Goal: Transaction & Acquisition: Download file/media

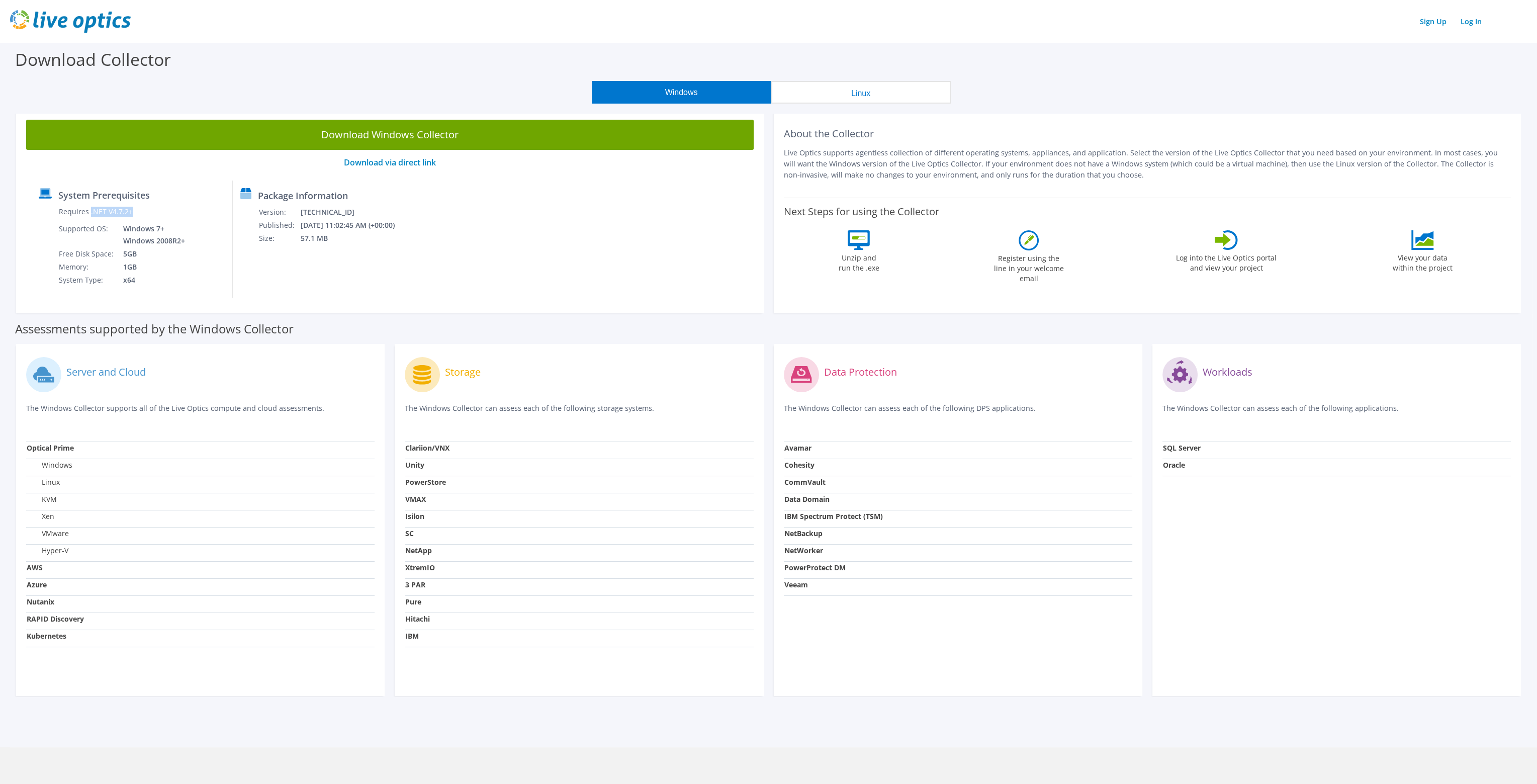
drag, startPoint x: 89, startPoint y: 213, endPoint x: 134, endPoint y: 217, distance: 45.2
click at [134, 217] on td "Requires .NET V4.7.2+" at bounding box center [122, 213] width 129 height 17
copy label ".NET V4.7.2+"
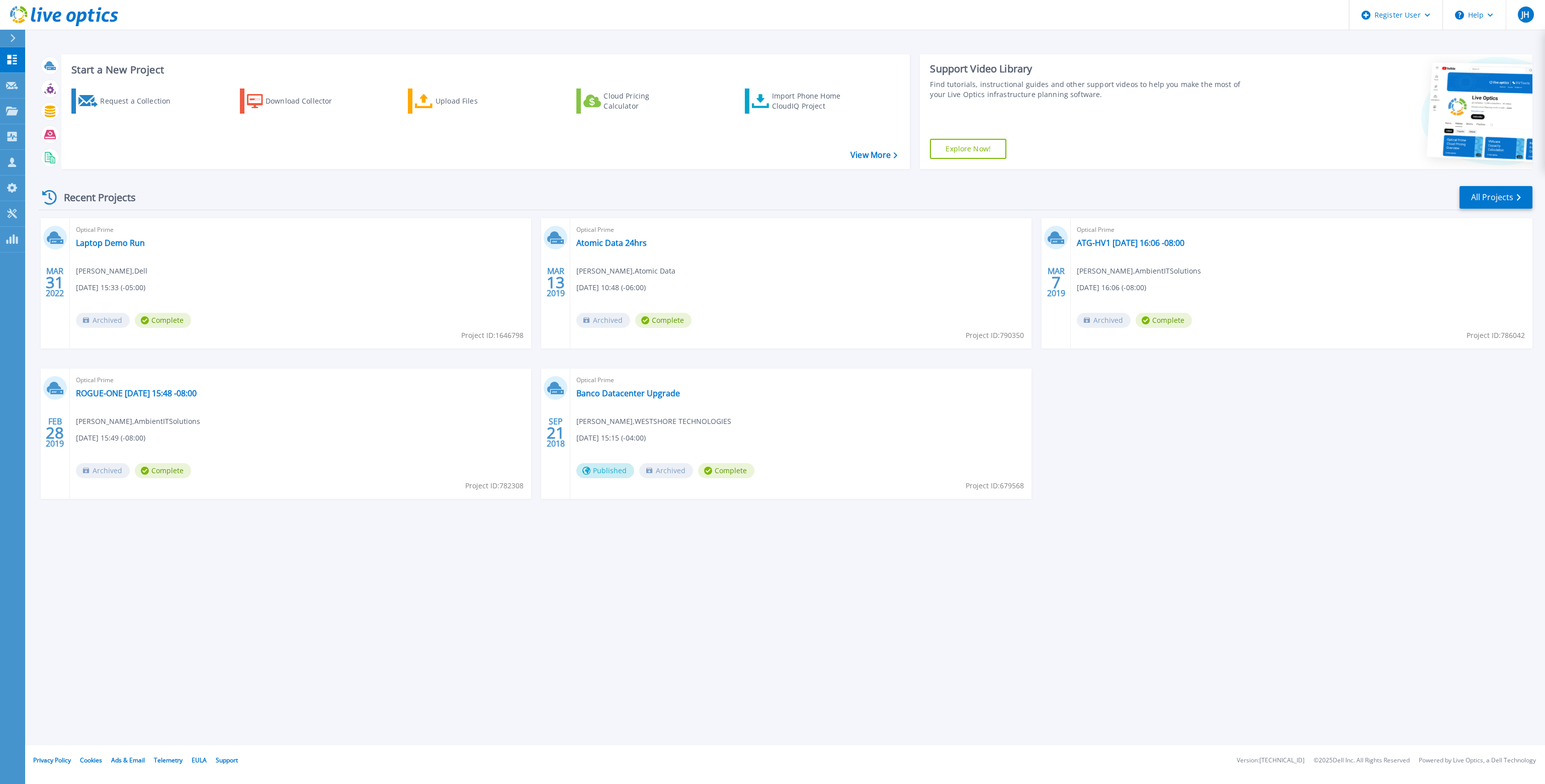
drag, startPoint x: 529, startPoint y: 187, endPoint x: 509, endPoint y: 187, distance: 20.0
click at [529, 187] on div "Recent Projects All Projects" at bounding box center [785, 197] width 1493 height 25
click at [1430, 15] on div "Register User" at bounding box center [1396, 15] width 93 height 30
drag, startPoint x: 1285, startPoint y: 37, endPoint x: 1321, endPoint y: 37, distance: 36.0
click at [1285, 37] on div "Start a New Project Request a Collection Download Collector Upload Files Cloud …" at bounding box center [785, 372] width 1520 height 745
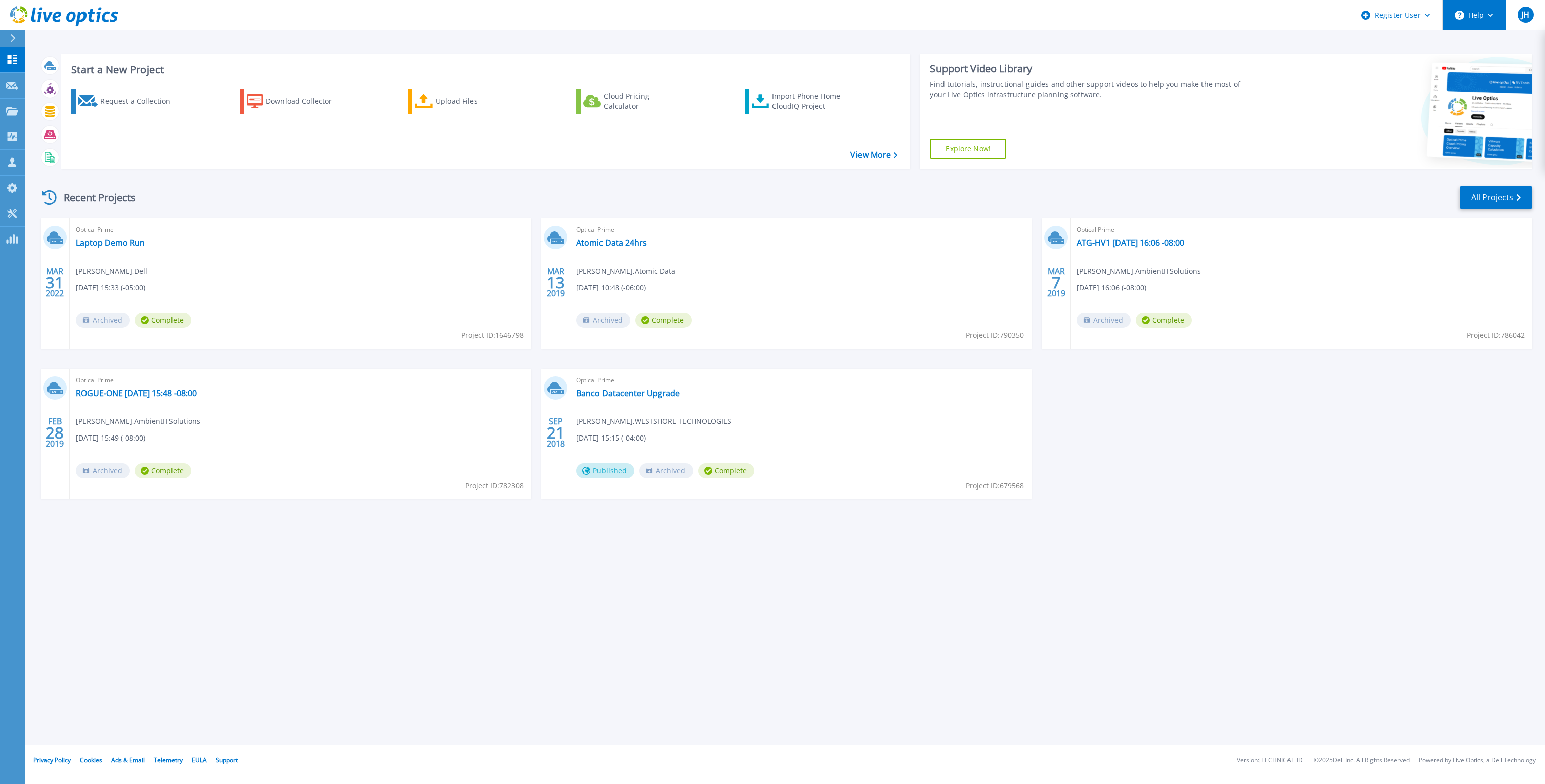
click at [1493, 19] on button "Help" at bounding box center [1474, 15] width 63 height 30
drag, startPoint x: 1325, startPoint y: 462, endPoint x: 1277, endPoint y: 390, distance: 86.5
click at [1325, 462] on div "MAR 31 2022 Optical Prime Laptop Demo Run Jason Horne , Dell 03/31/2022, 15:33 …" at bounding box center [781, 368] width 1502 height 301
click at [976, 152] on link "Explore Now!" at bounding box center [968, 149] width 76 height 20
click at [228, 759] on link "Support" at bounding box center [227, 759] width 22 height 8
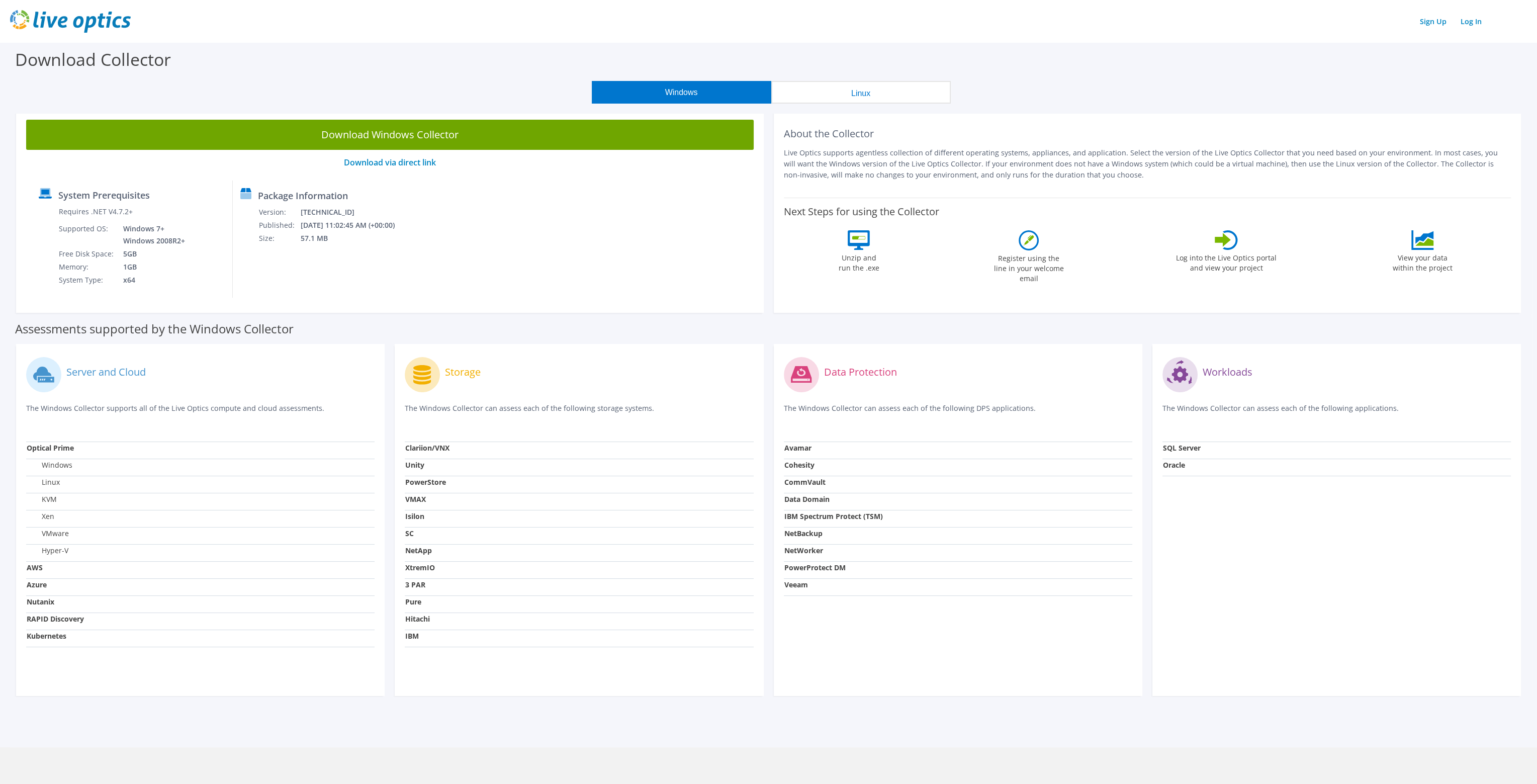
click at [270, 160] on p "Download via direct link" at bounding box center [390, 162] width 728 height 10
drag, startPoint x: 818, startPoint y: 772, endPoint x: 811, endPoint y: 771, distance: 7.1
click at [818, 772] on div "Sign Up Log In Download Collector Windows Linux Download Windows Collector Down…" at bounding box center [768, 392] width 1537 height 784
click at [250, 766] on div "Sign Up Log In Download Collector Windows Linux Download Windows Collector Down…" at bounding box center [768, 392] width 1537 height 784
click at [591, 62] on div "Download Collector" at bounding box center [768, 61] width 1527 height 38
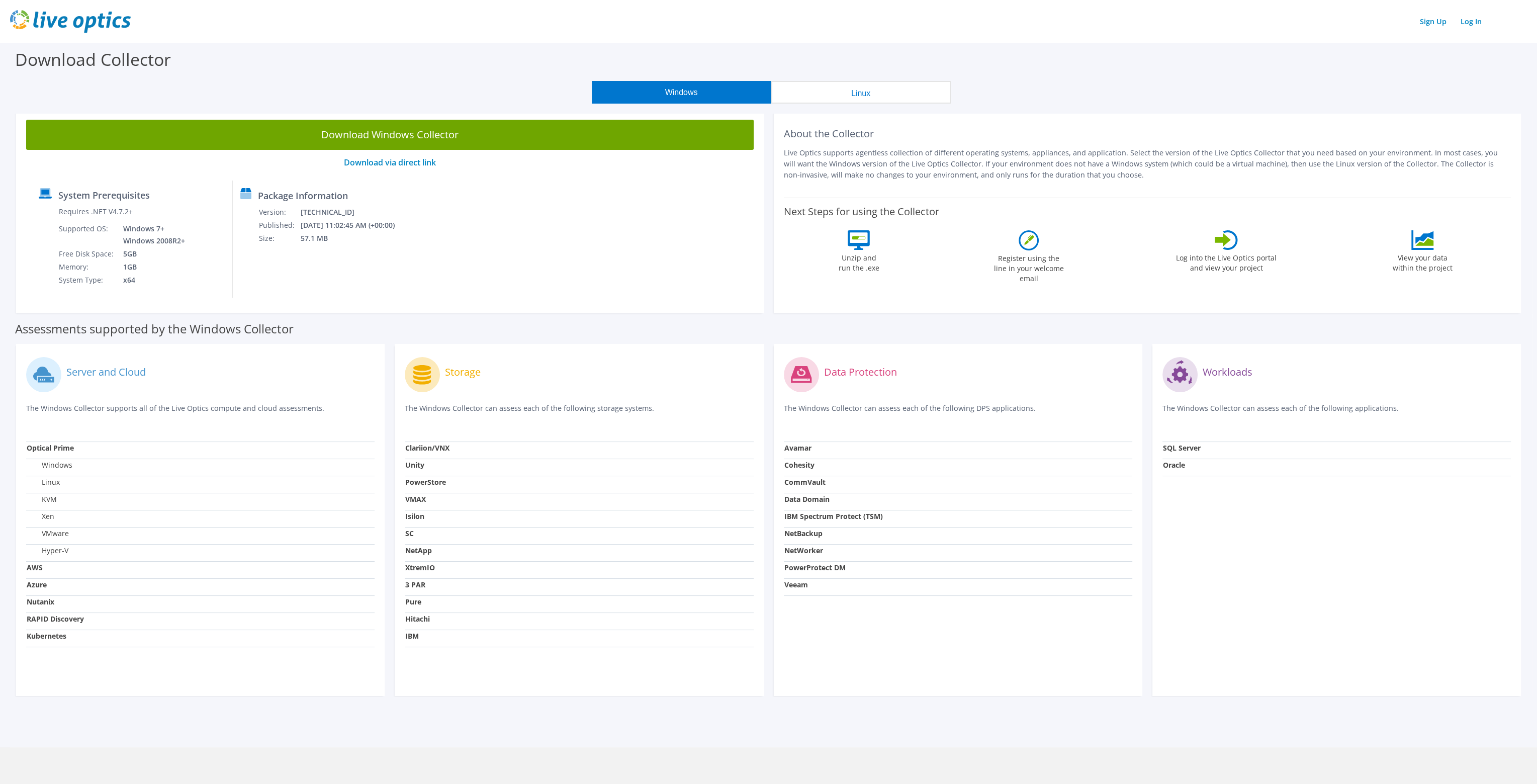
click at [592, 61] on div "Download Collector" at bounding box center [768, 61] width 1527 height 38
